Goal: Book appointment/travel/reservation

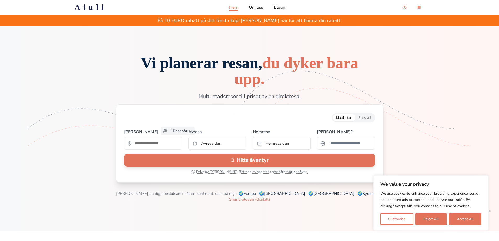
click at [169, 131] on span "1 Resenär" at bounding box center [178, 130] width 18 height 5
click at [171, 121] on div "Multi-stad En-stad" at bounding box center [249, 117] width 251 height 9
click at [159, 144] on input "text" at bounding box center [153, 143] width 58 height 10
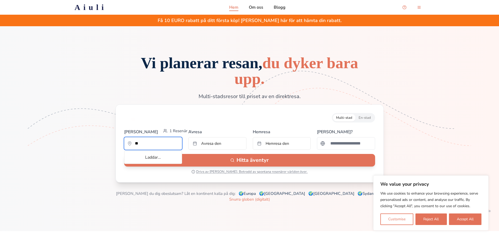
type input "*"
type input "*********"
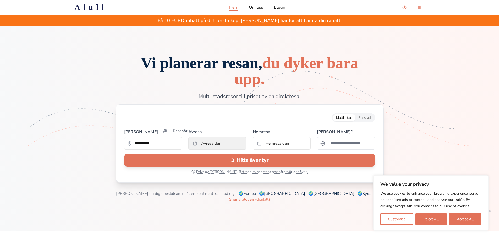
click at [207, 147] on button "Avresa den" at bounding box center [217, 143] width 58 height 13
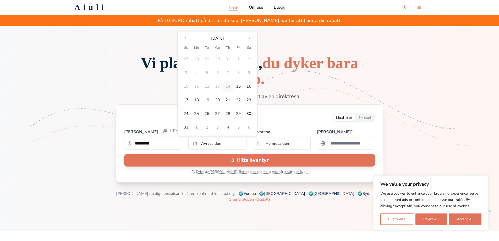
click at [247, 38] on button "Go to next month" at bounding box center [249, 38] width 7 height 7
click at [247, 38] on icon at bounding box center [249, 128] width 499 height 205
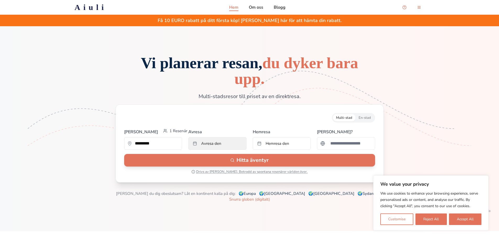
click at [226, 145] on button "Avresa den" at bounding box center [217, 143] width 58 height 13
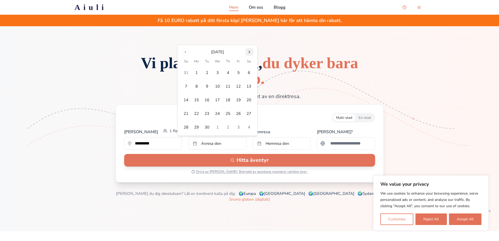
drag, startPoint x: 249, startPoint y: 47, endPoint x: 247, endPoint y: 52, distance: 6.0
click at [248, 50] on div "[DATE] Su Mo Tu We Th Fr Sa 31 1 2 3 4 5 6 7 8 9 10 11 12 13 14 15 16 17 18 19 …" at bounding box center [218, 90] width 80 height 90
click at [247, 52] on button "Go to next month" at bounding box center [249, 51] width 7 height 7
click at [248, 34] on div "[DATE] Su Mo Tu We Th Fr Sa 26 27 28 29 30 31 1 2 3 4 5 6 7 8 9 10 11 12 13 14 …" at bounding box center [218, 83] width 80 height 104
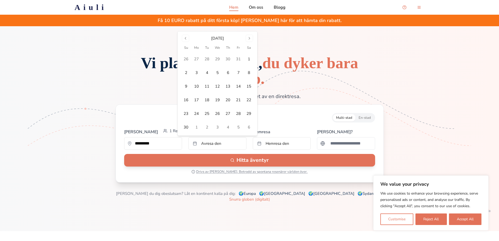
click at [249, 40] on button "Go to next month" at bounding box center [249, 38] width 7 height 7
click at [189, 112] on button "21" at bounding box center [186, 113] width 10 height 10
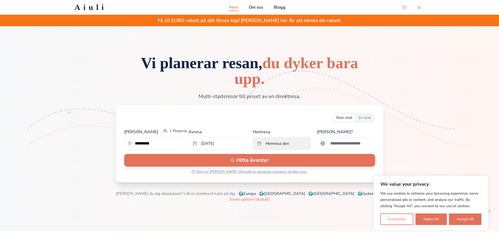
click at [281, 144] on span "Hemresa den" at bounding box center [278, 143] width 24 height 5
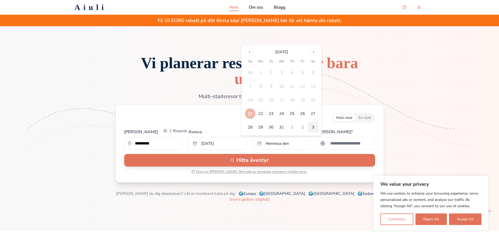
click at [316, 126] on button "3" at bounding box center [313, 127] width 10 height 10
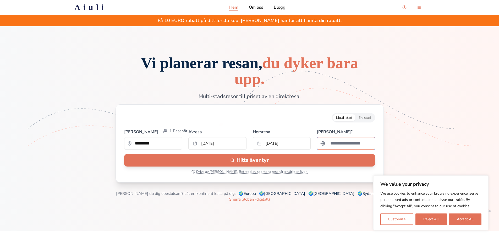
click at [335, 142] on input "Sök efter ett land" at bounding box center [349, 143] width 45 height 10
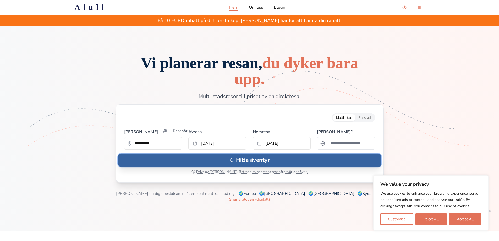
click at [300, 160] on button "Hitta äventyr" at bounding box center [249, 159] width 263 height 13
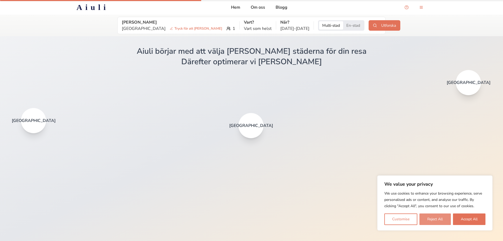
click at [430, 215] on button "Reject All" at bounding box center [434, 219] width 31 height 12
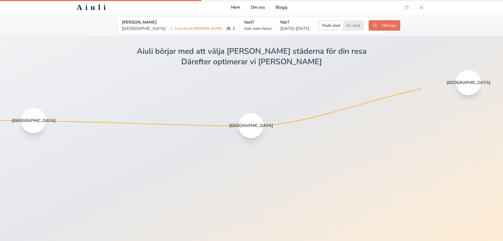
click at [184, 49] on div "Aiuli börjar med att välja [PERSON_NAME] städerna för din resa" at bounding box center [252, 51] width 230 height 9
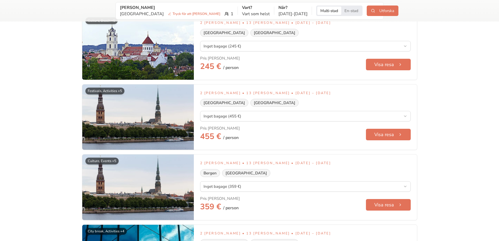
scroll to position [1981, 0]
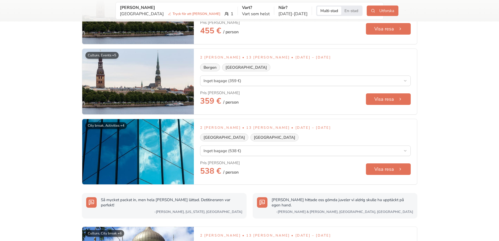
scroll to position [2110, 0]
